Goal: Use online tool/utility: Use online tool/utility

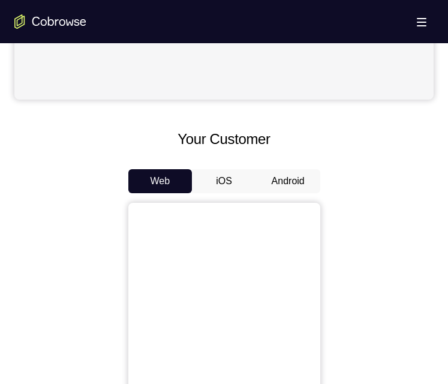
scroll to position [540, 0]
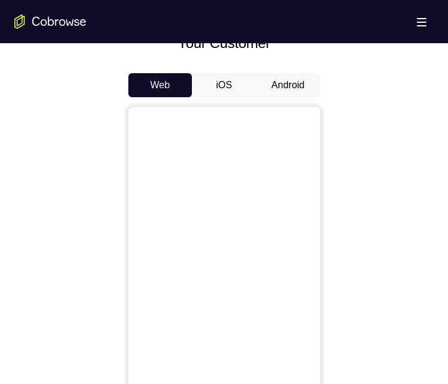
click at [297, 77] on button "Android" at bounding box center [288, 85] width 64 height 24
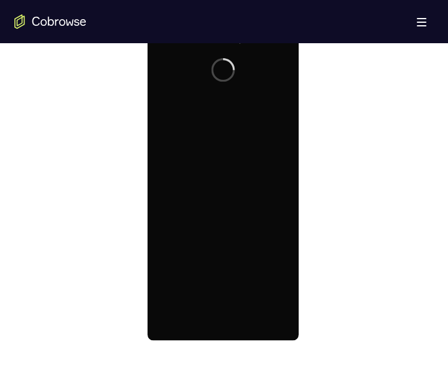
scroll to position [0, 0]
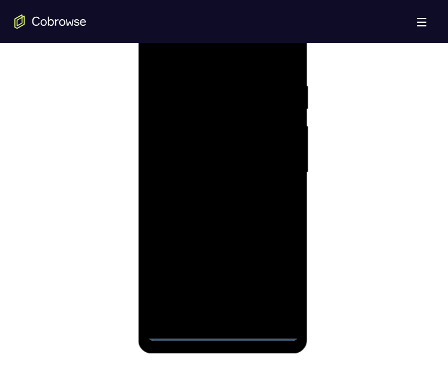
click at [221, 329] on div at bounding box center [222, 173] width 151 height 336
click at [223, 333] on div at bounding box center [222, 173] width 151 height 336
click at [269, 279] on div at bounding box center [222, 173] width 151 height 336
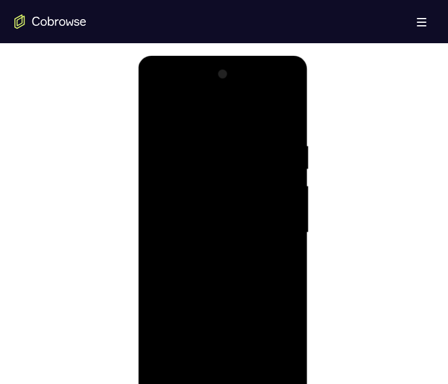
click at [182, 110] on div at bounding box center [222, 233] width 151 height 336
click at [273, 227] on div at bounding box center [222, 233] width 151 height 336
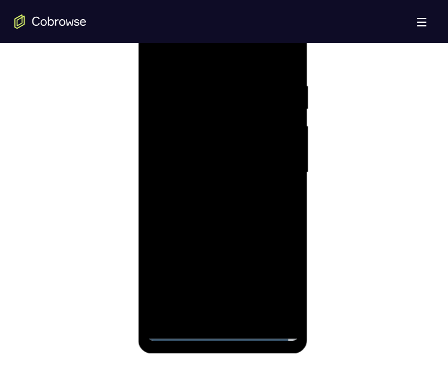
click at [206, 195] on div at bounding box center [222, 173] width 151 height 336
click at [232, 164] on div at bounding box center [222, 173] width 151 height 336
drag, startPoint x: 224, startPoint y: 136, endPoint x: 226, endPoint y: 145, distance: 9.2
click at [225, 137] on div at bounding box center [222, 173] width 151 height 336
click at [226, 145] on div at bounding box center [222, 173] width 151 height 336
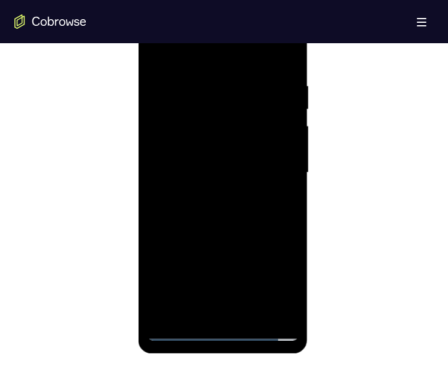
click at [230, 174] on div at bounding box center [222, 173] width 151 height 336
click at [228, 212] on div at bounding box center [222, 173] width 151 height 336
click at [222, 203] on div at bounding box center [222, 173] width 151 height 336
click at [234, 216] on div at bounding box center [222, 173] width 151 height 336
click at [250, 315] on div at bounding box center [222, 173] width 151 height 336
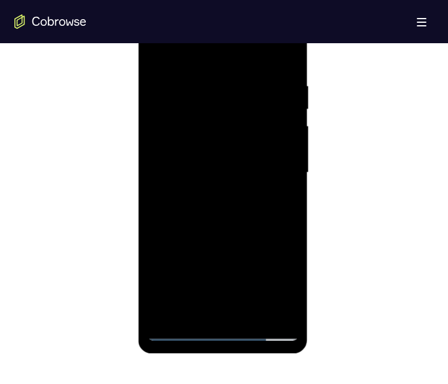
click at [224, 231] on div at bounding box center [222, 173] width 151 height 336
click at [230, 221] on div at bounding box center [222, 173] width 151 height 336
click at [157, 53] on div at bounding box center [222, 173] width 151 height 336
click at [203, 110] on div at bounding box center [222, 173] width 151 height 336
click at [180, 332] on div at bounding box center [222, 173] width 151 height 336
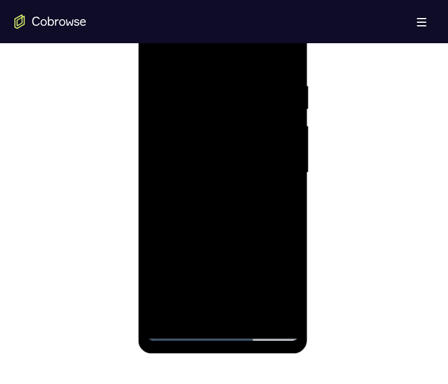
click at [182, 324] on div at bounding box center [222, 173] width 151 height 336
click at [180, 333] on div at bounding box center [222, 173] width 151 height 336
click at [179, 333] on div at bounding box center [222, 173] width 151 height 336
click at [209, 68] on div at bounding box center [222, 173] width 151 height 336
click at [291, 152] on div at bounding box center [222, 173] width 151 height 336
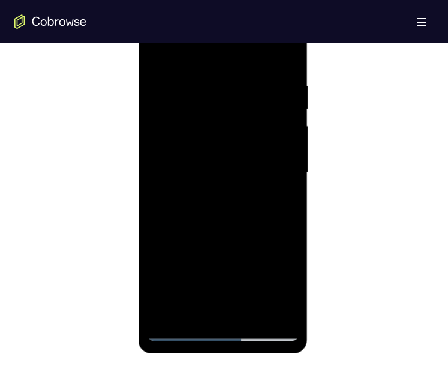
click at [288, 81] on div at bounding box center [222, 173] width 151 height 336
click at [287, 120] on div at bounding box center [222, 173] width 151 height 336
click at [270, 312] on div at bounding box center [222, 173] width 151 height 336
click at [284, 55] on div at bounding box center [222, 173] width 151 height 336
click at [288, 50] on div at bounding box center [222, 173] width 151 height 336
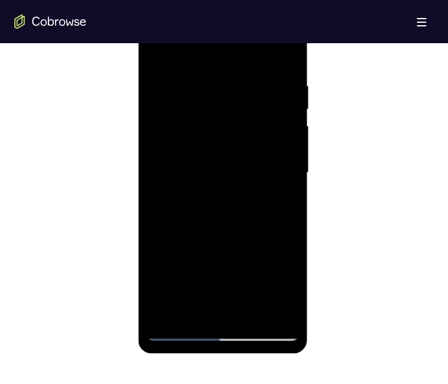
click at [156, 50] on div at bounding box center [222, 173] width 151 height 336
click at [251, 313] on div at bounding box center [222, 173] width 151 height 336
drag, startPoint x: 243, startPoint y: 233, endPoint x: 219, endPoint y: 168, distance: 69.6
click at [219, 168] on div at bounding box center [222, 173] width 151 height 336
click at [191, 257] on div at bounding box center [222, 173] width 151 height 336
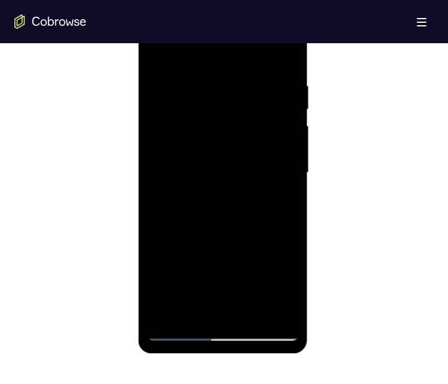
click at [191, 257] on div at bounding box center [222, 173] width 151 height 336
click at [192, 305] on div at bounding box center [222, 173] width 151 height 336
click at [282, 205] on div at bounding box center [222, 173] width 151 height 336
click at [158, 55] on div at bounding box center [222, 173] width 151 height 336
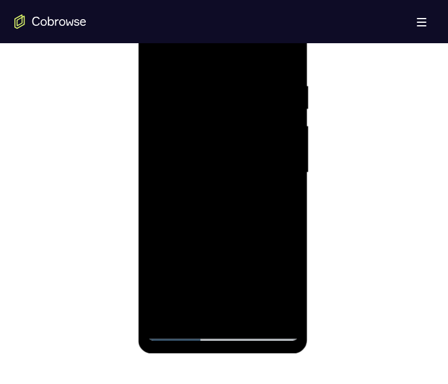
drag, startPoint x: 261, startPoint y: 167, endPoint x: 275, endPoint y: 8, distance: 158.8
click at [275, 8] on div at bounding box center [222, 173] width 151 height 336
click at [251, 314] on div at bounding box center [222, 173] width 151 height 336
click at [206, 109] on div at bounding box center [222, 173] width 151 height 336
click at [182, 328] on div at bounding box center [222, 173] width 151 height 336
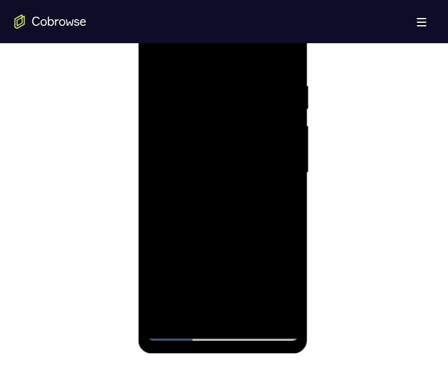
click at [182, 328] on div at bounding box center [222, 173] width 151 height 336
click at [253, 311] on div at bounding box center [222, 173] width 151 height 336
click at [166, 116] on div at bounding box center [222, 173] width 151 height 336
click at [194, 311] on div at bounding box center [222, 173] width 151 height 336
click at [225, 260] on div at bounding box center [222, 173] width 151 height 336
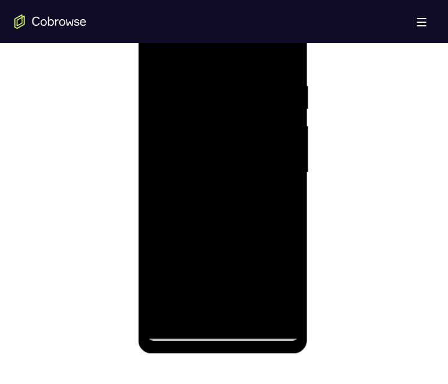
click at [285, 56] on div at bounding box center [222, 173] width 151 height 336
